Goal: Transaction & Acquisition: Purchase product/service

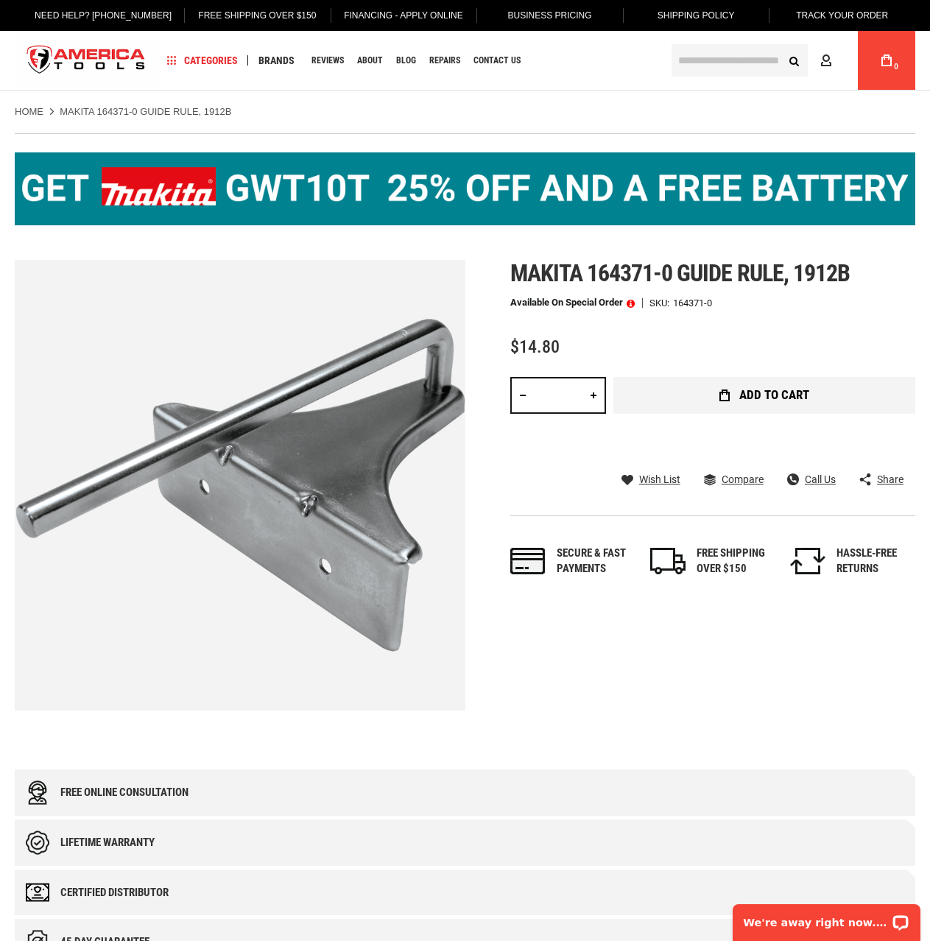
click at [775, 395] on span "Add to Cart" at bounding box center [774, 395] width 70 height 13
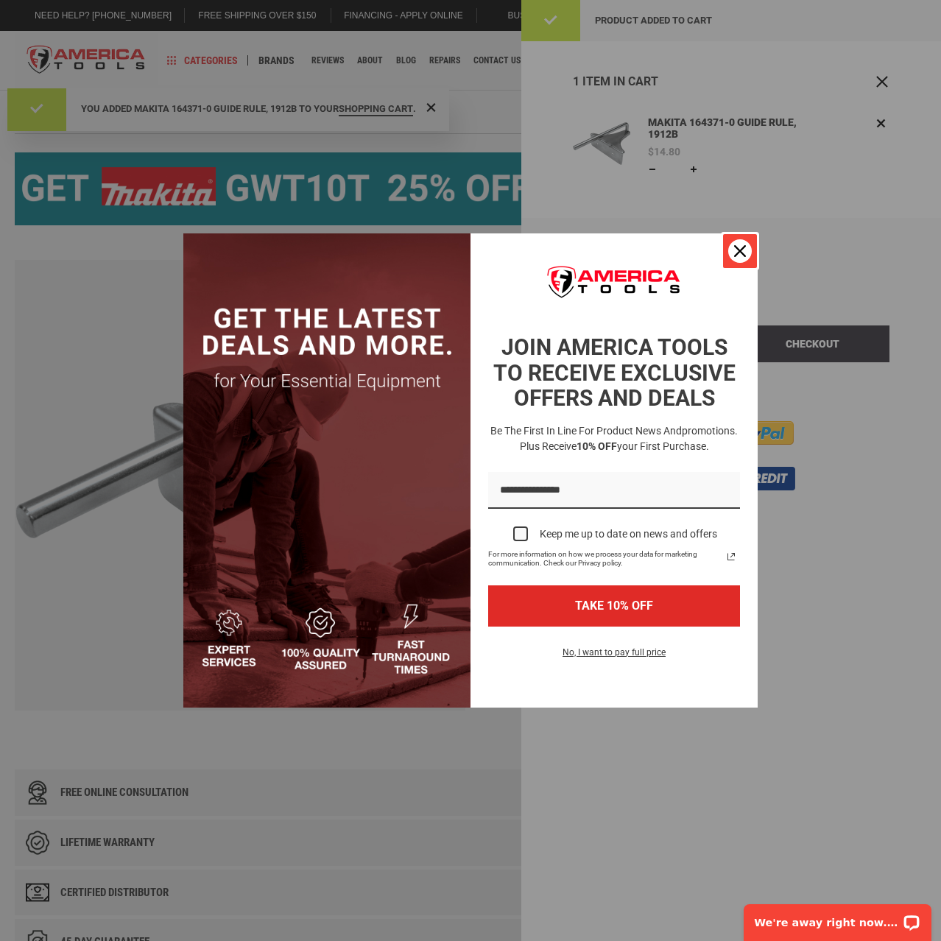
click at [734, 253] on icon "close icon" at bounding box center [740, 251] width 12 height 12
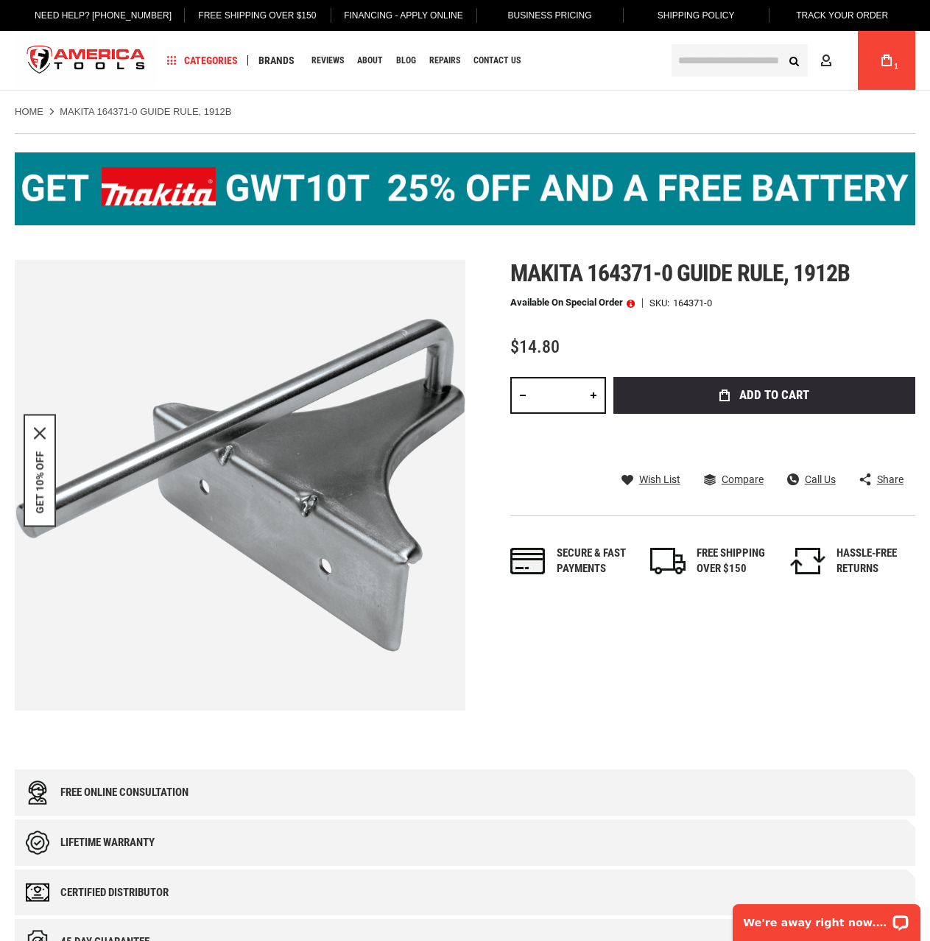
click at [889, 60] on icon at bounding box center [887, 60] width 10 height 12
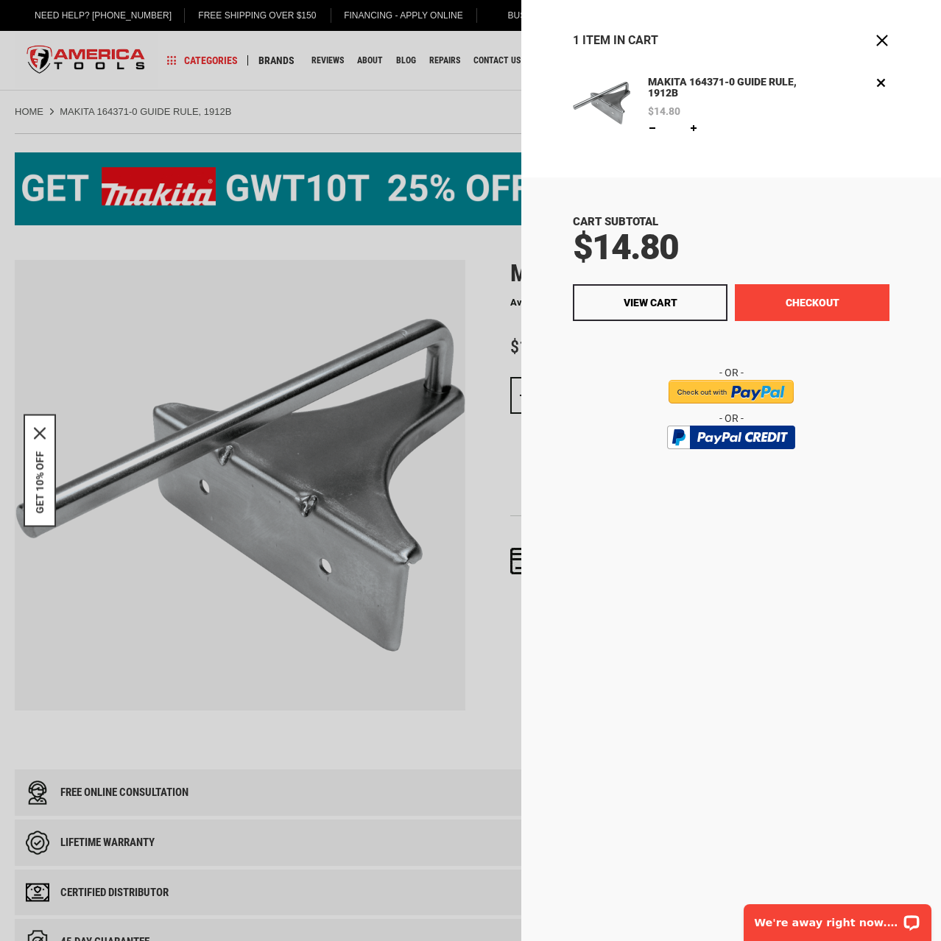
click at [814, 302] on button "Checkout" at bounding box center [812, 302] width 155 height 37
